Goal: Task Accomplishment & Management: Complete application form

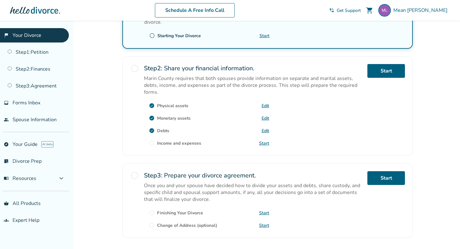
scroll to position [163, 0]
click at [263, 140] on link "Start" at bounding box center [264, 143] width 10 height 6
click at [186, 131] on div "check_circle Debts Edit" at bounding box center [206, 130] width 125 height 10
click at [264, 130] on link "Edit" at bounding box center [265, 131] width 8 height 6
click at [264, 128] on link "Edit" at bounding box center [265, 131] width 8 height 6
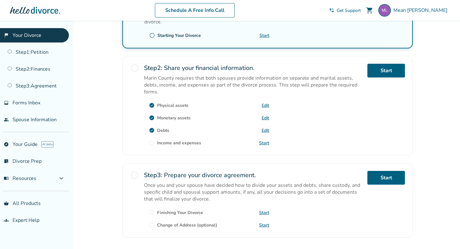
click at [264, 113] on div "check_circle Monetary assets Edit" at bounding box center [206, 118] width 125 height 10
click at [262, 117] on link "Edit" at bounding box center [265, 118] width 8 height 6
click at [263, 103] on link "Edit" at bounding box center [265, 106] width 8 height 6
click at [261, 128] on link "Edit" at bounding box center [265, 131] width 8 height 6
click at [266, 140] on link "Start" at bounding box center [264, 143] width 10 height 6
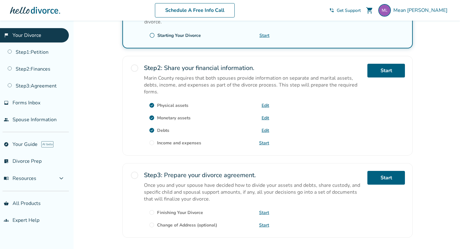
click at [264, 141] on link "Start" at bounding box center [264, 143] width 10 height 6
